Goal: Navigation & Orientation: Find specific page/section

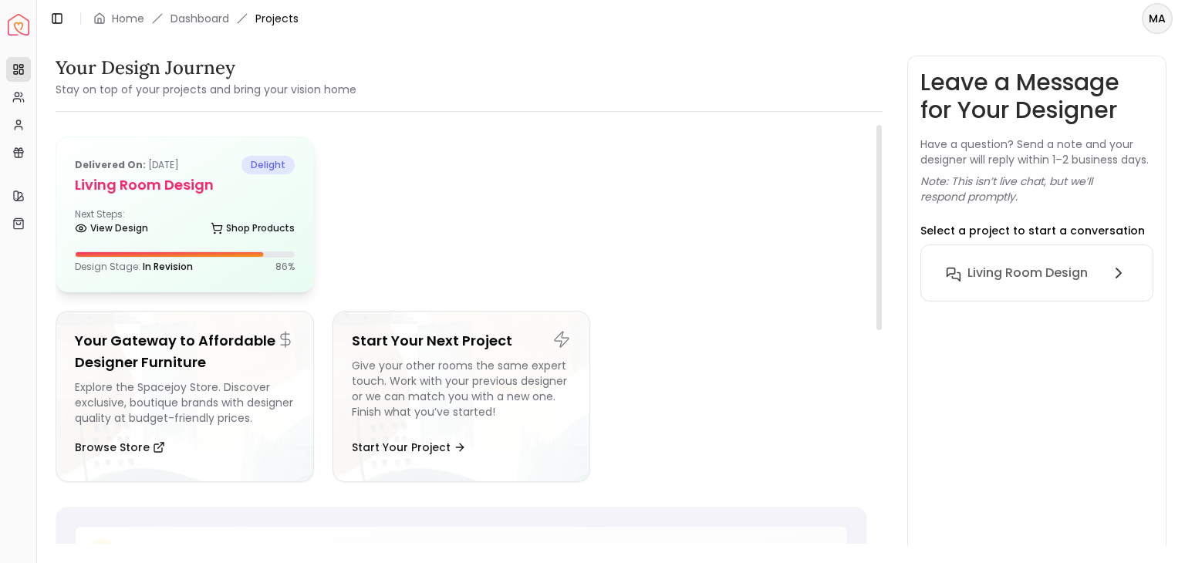
click at [141, 246] on div "Delivered on: [DATE] delight Living Room design Next Steps: View Design Shop Pr…" at bounding box center [184, 214] width 257 height 154
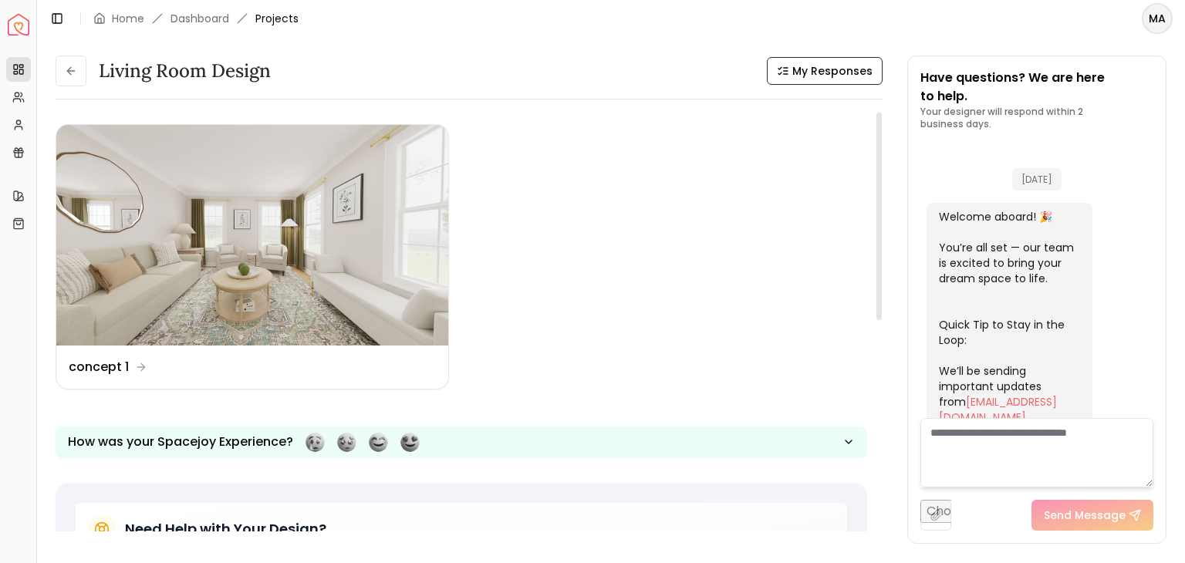
scroll to position [1730, 0]
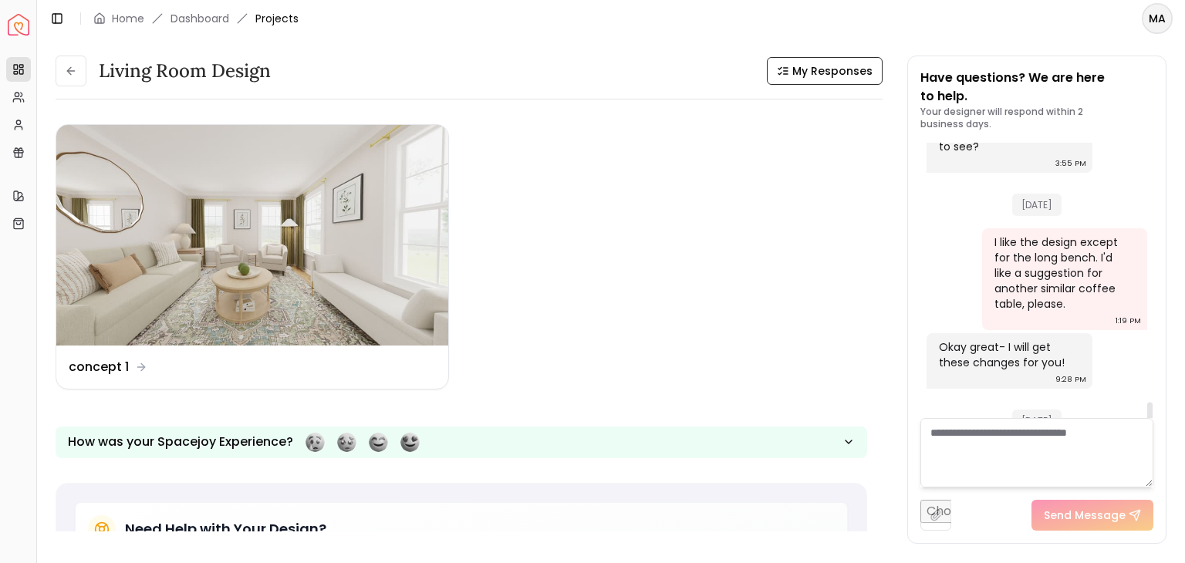
click at [1162, 317] on div "Have questions? We are here to help. Your designer will respond within 2 busine…" at bounding box center [1037, 299] width 258 height 487
click at [1151, 406] on div at bounding box center [1149, 425] width 5 height 45
